Goal: Complete application form

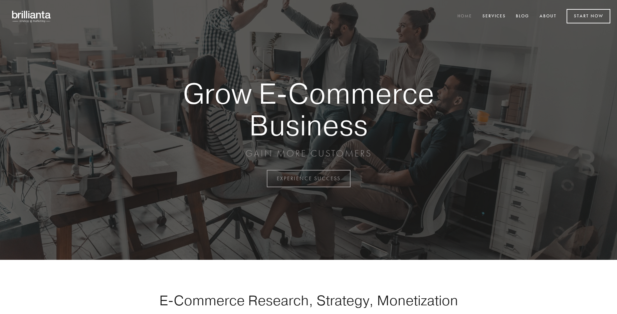
scroll to position [1752, 0]
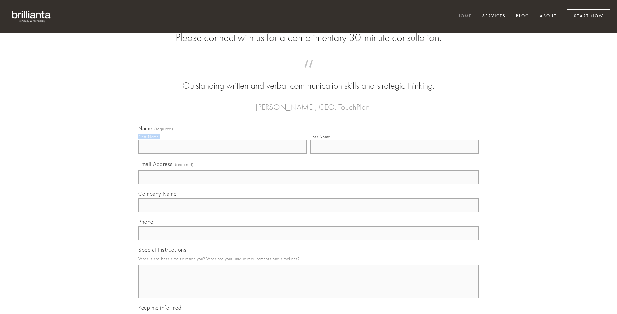
type input "[PERSON_NAME]"
click at [395, 154] on input "Last Name" at bounding box center [394, 147] width 169 height 14
type input "[PERSON_NAME]"
click at [309, 184] on input "Email Address (required)" at bounding box center [308, 177] width 341 height 14
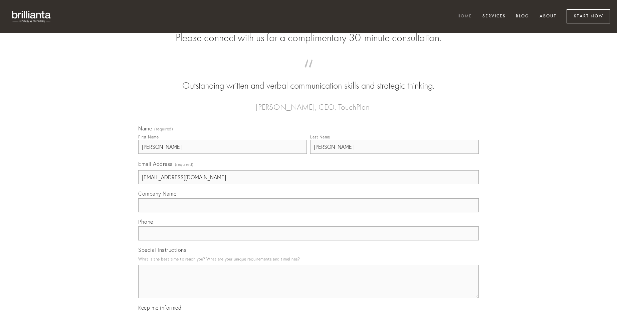
type input "[EMAIL_ADDRESS][DOMAIN_NAME]"
click at [309, 212] on input "Company Name" at bounding box center [308, 205] width 341 height 14
type input "tenax"
click at [309, 240] on input "text" at bounding box center [308, 233] width 341 height 14
click at [309, 287] on textarea "Special Instructions" at bounding box center [308, 281] width 341 height 33
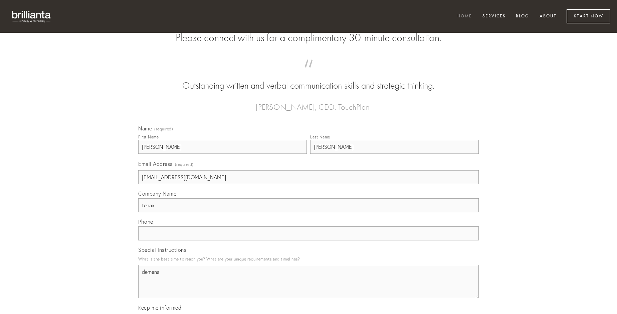
type textarea "demens"
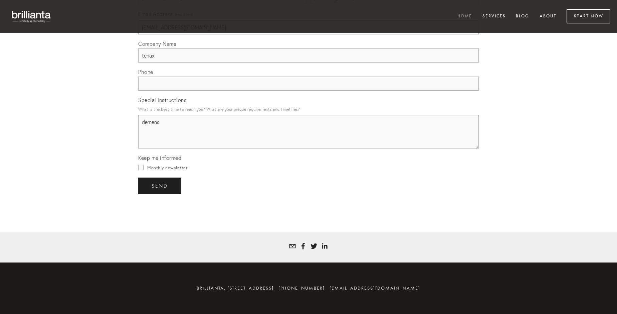
click at [160, 185] on span "send" at bounding box center [160, 186] width 16 height 6
